Goal: Information Seeking & Learning: Learn about a topic

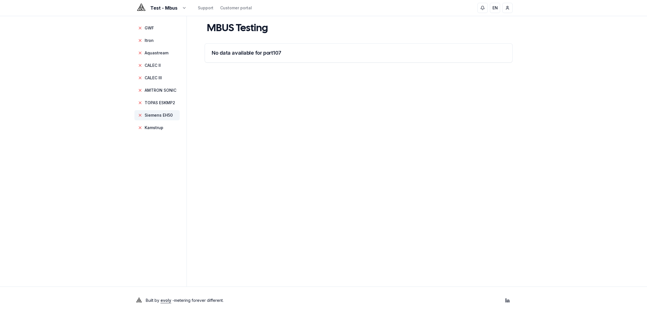
click at [339, 121] on main "MBUS Testing No data available for port 107" at bounding box center [359, 151] width 308 height 270
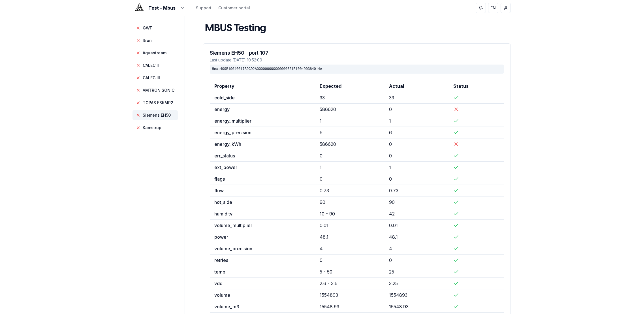
click at [163, 113] on span "Siemens EH50" at bounding box center [157, 115] width 28 height 6
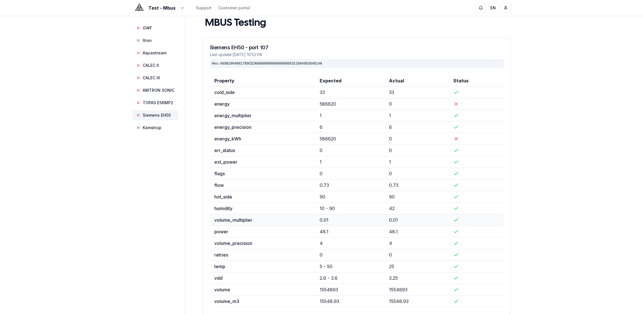
scroll to position [40, 0]
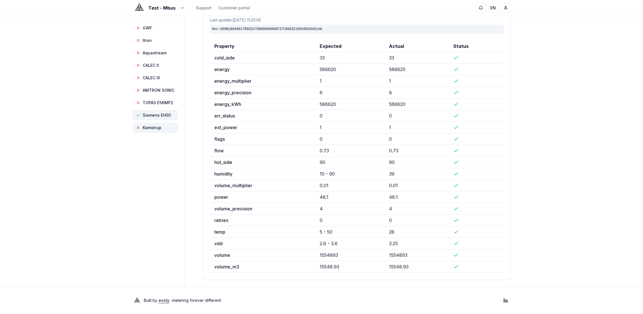
click at [156, 129] on span "Kamstrup" at bounding box center [152, 128] width 19 height 6
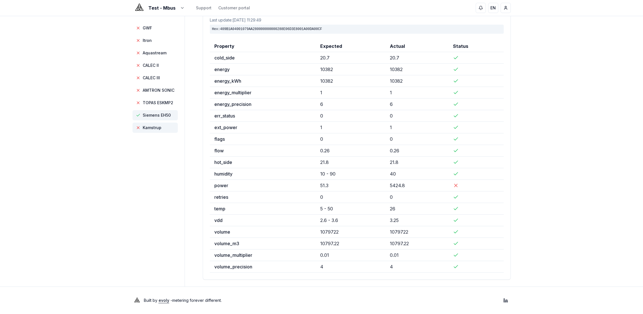
click at [153, 115] on span "Siemens EH50" at bounding box center [157, 115] width 28 height 6
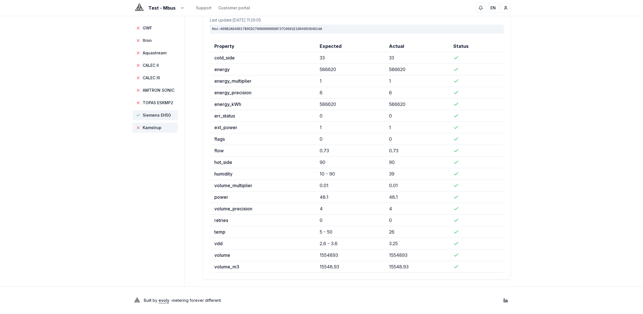
click at [153, 126] on span "Kamstrup" at bounding box center [152, 128] width 19 height 6
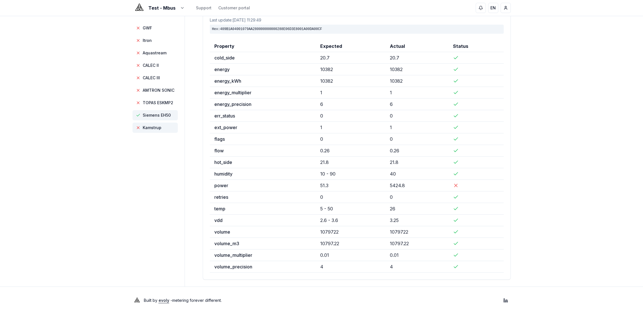
click at [160, 117] on span "Siemens EH50" at bounding box center [157, 115] width 28 height 6
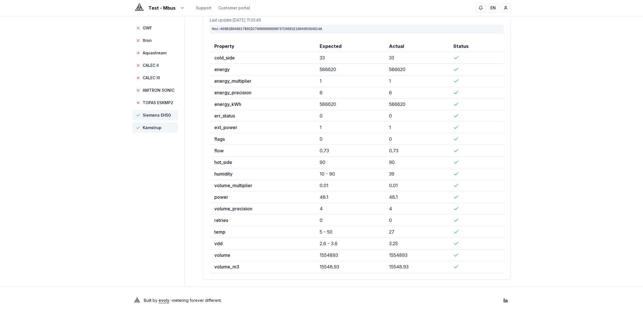
click at [155, 127] on span "Kamstrup" at bounding box center [152, 128] width 19 height 6
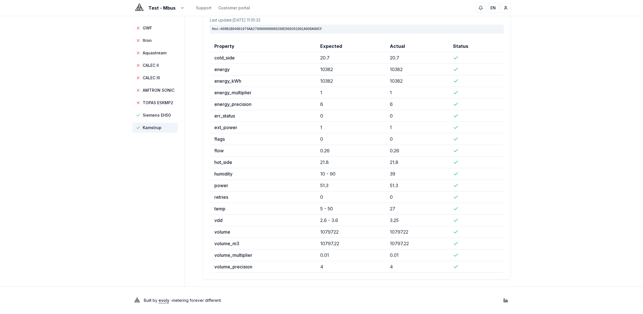
click at [560, 152] on div "Test - Mbus Support Customer portal EN [PERSON_NAME] GWF Itron Aquastream CALEC…" at bounding box center [321, 137] width 643 height 354
click at [166, 104] on span "TOPAS ESKMP2" at bounding box center [158, 103] width 31 height 6
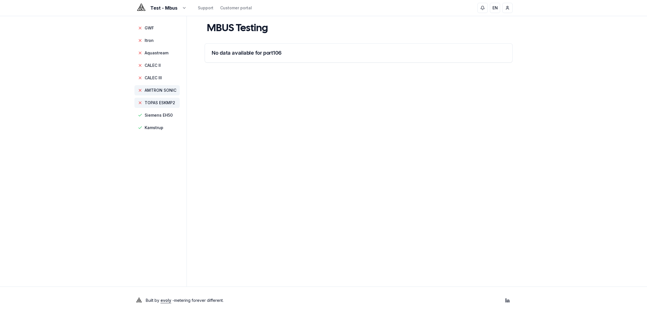
click at [162, 91] on span "AMTRON SONIC" at bounding box center [161, 90] width 32 height 6
click at [155, 75] on span "CALEC III" at bounding box center [153, 78] width 17 height 6
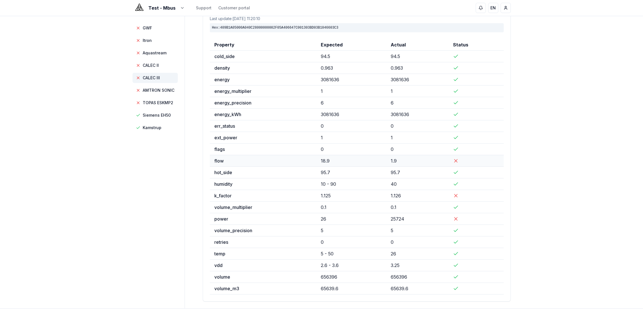
scroll to position [44, 0]
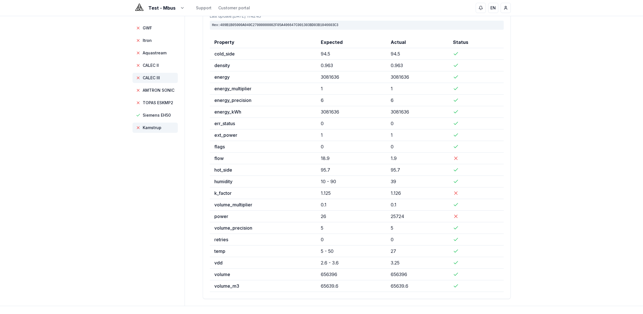
click at [161, 128] on span "Kamstrup" at bounding box center [154, 128] width 45 height 10
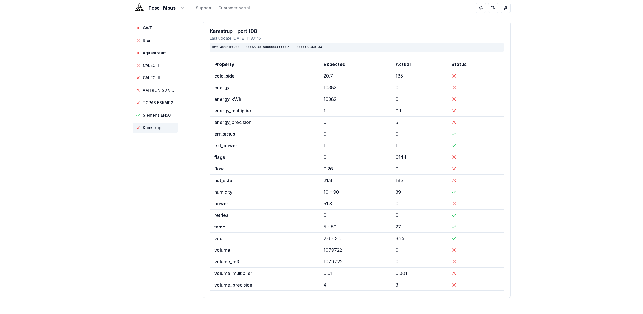
scroll to position [0, 0]
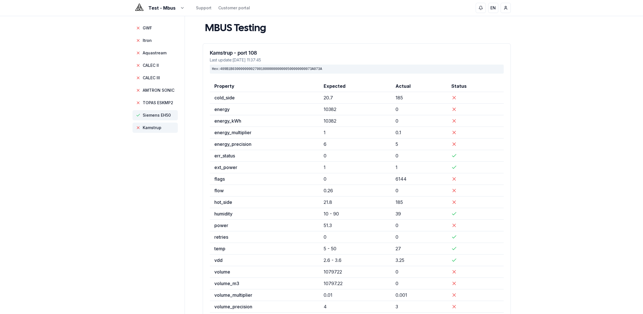
click at [164, 116] on span "Siemens EH50" at bounding box center [157, 115] width 28 height 6
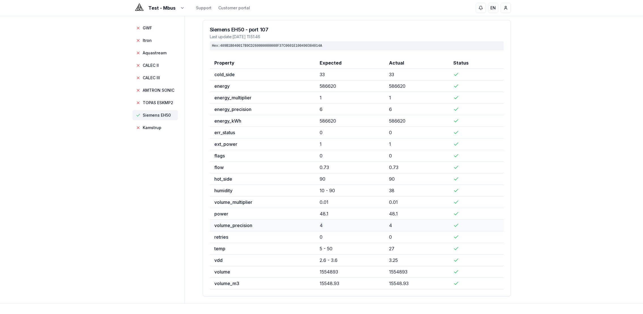
scroll to position [40, 0]
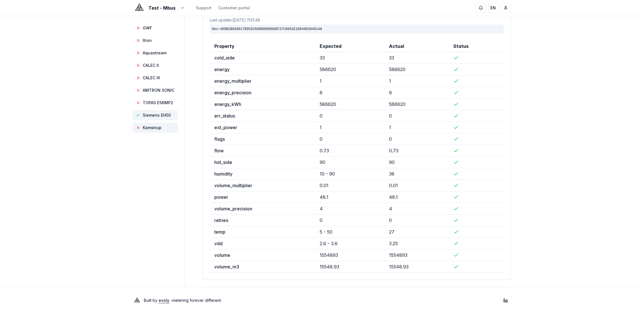
click at [161, 129] on span "Kamstrup" at bounding box center [154, 128] width 45 height 10
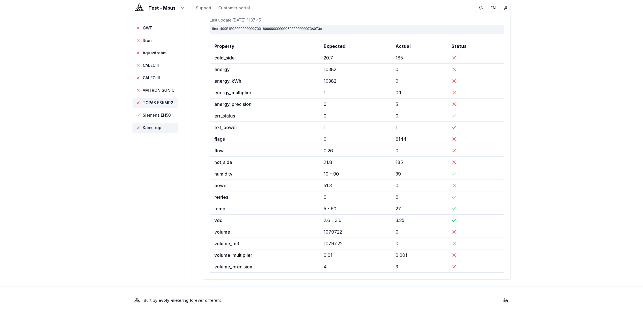
click at [152, 106] on span "TOPAS ESKMP2" at bounding box center [154, 103] width 45 height 10
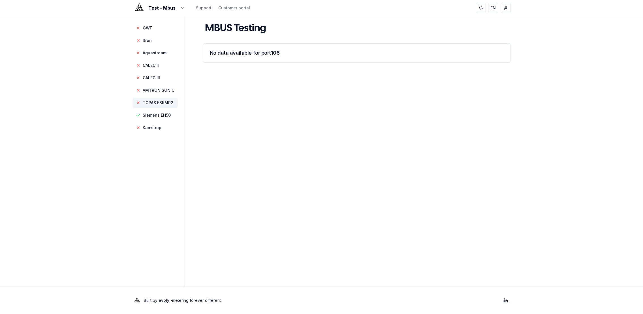
scroll to position [0, 0]
click at [155, 91] on span "AMTRON SONIC" at bounding box center [161, 90] width 32 height 6
click at [155, 74] on span "CALEC III" at bounding box center [156, 78] width 45 height 10
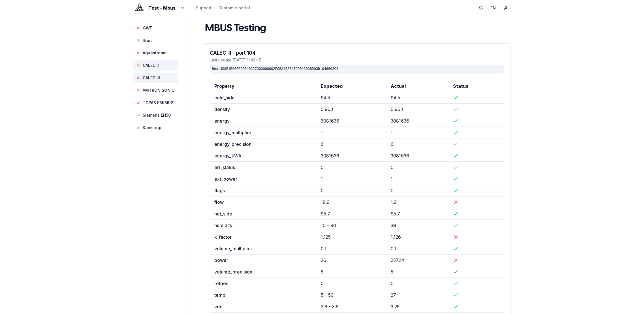
click at [155, 67] on span "CALEC II" at bounding box center [151, 66] width 16 height 6
click at [155, 55] on span "Aquastream" at bounding box center [155, 53] width 24 height 6
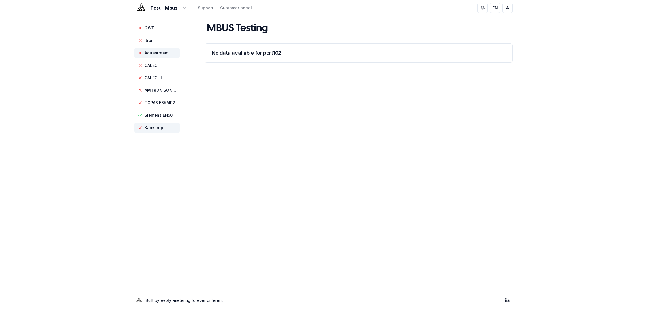
click at [155, 127] on span "Kamstrup" at bounding box center [154, 128] width 19 height 6
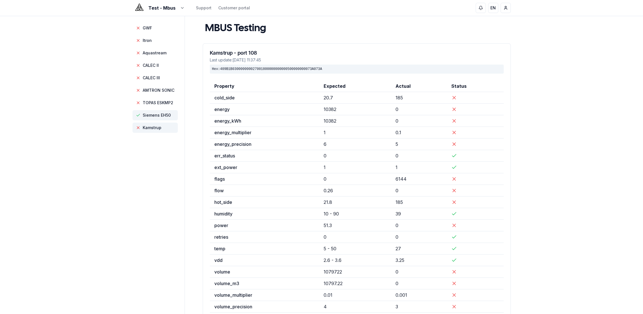
click at [154, 115] on span "Siemens EH50" at bounding box center [157, 115] width 28 height 6
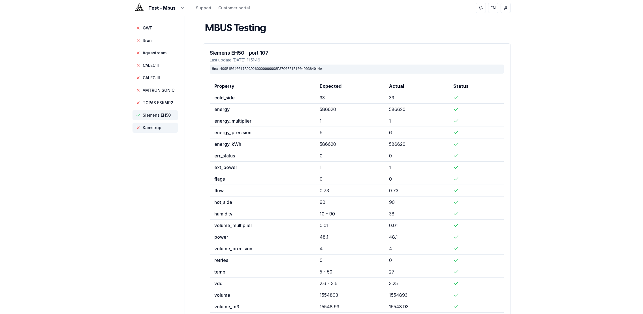
click at [153, 126] on span "Kamstrup" at bounding box center [152, 128] width 19 height 6
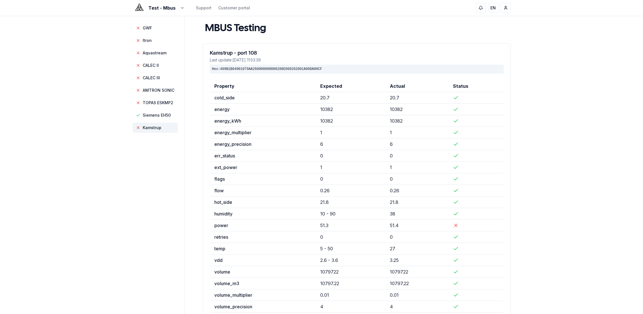
click at [160, 129] on span "Kamstrup" at bounding box center [152, 128] width 19 height 6
click at [162, 104] on span "TOPAS ESKMP2" at bounding box center [158, 103] width 31 height 6
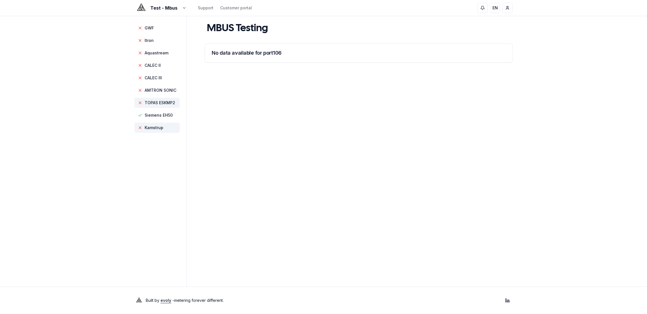
click at [155, 130] on span "Kamstrup" at bounding box center [156, 128] width 45 height 10
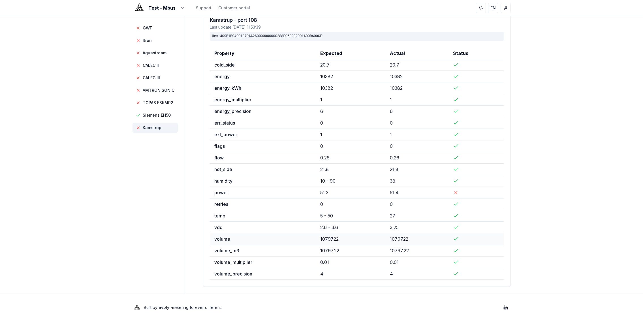
scroll to position [40, 0]
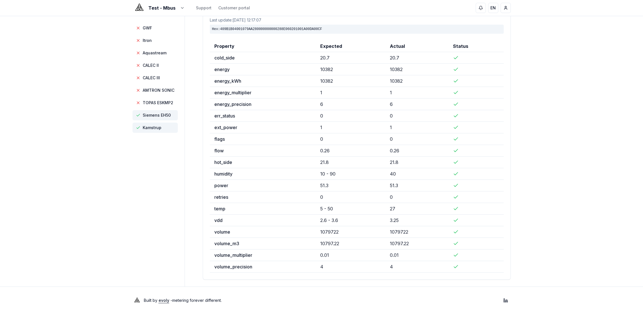
click at [165, 115] on span "Siemens EH50" at bounding box center [157, 115] width 28 height 6
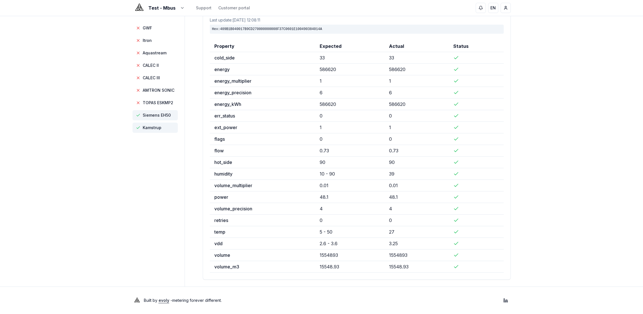
click at [160, 130] on span "Kamstrup" at bounding box center [152, 128] width 19 height 6
